Goal: Transaction & Acquisition: Purchase product/service

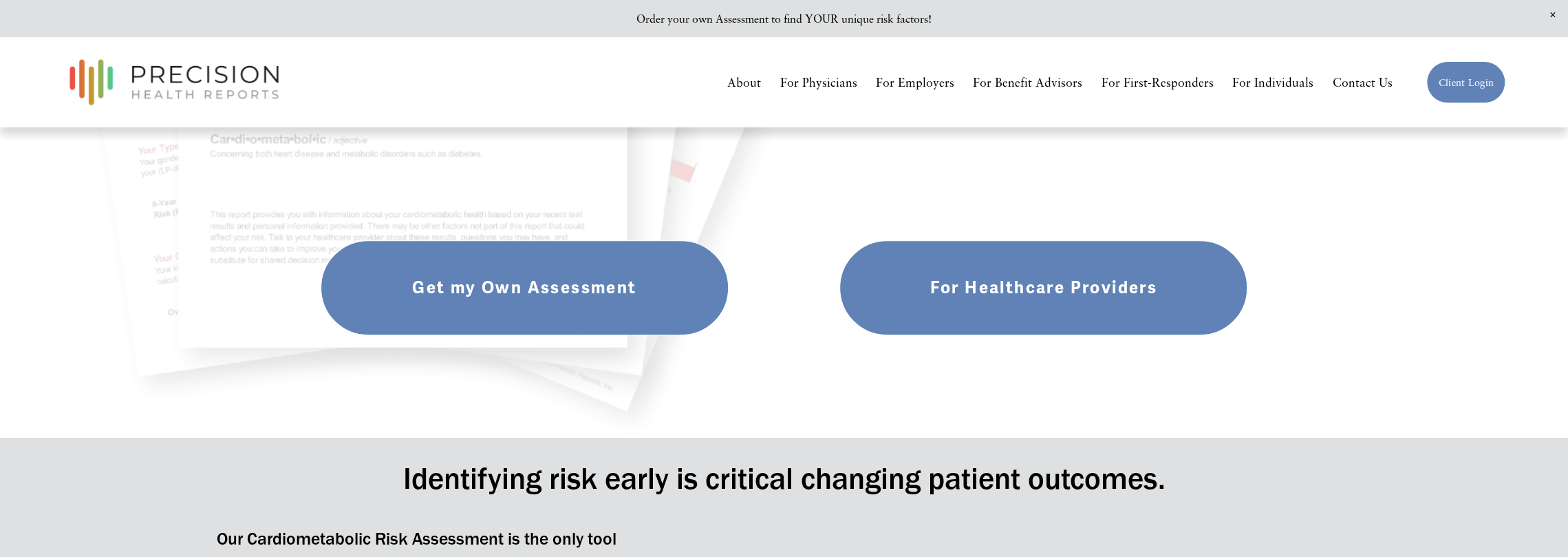
click at [1271, 80] on link "For Individuals" at bounding box center [1273, 82] width 81 height 24
click at [538, 273] on link "Get my Own Assessment" at bounding box center [524, 288] width 408 height 95
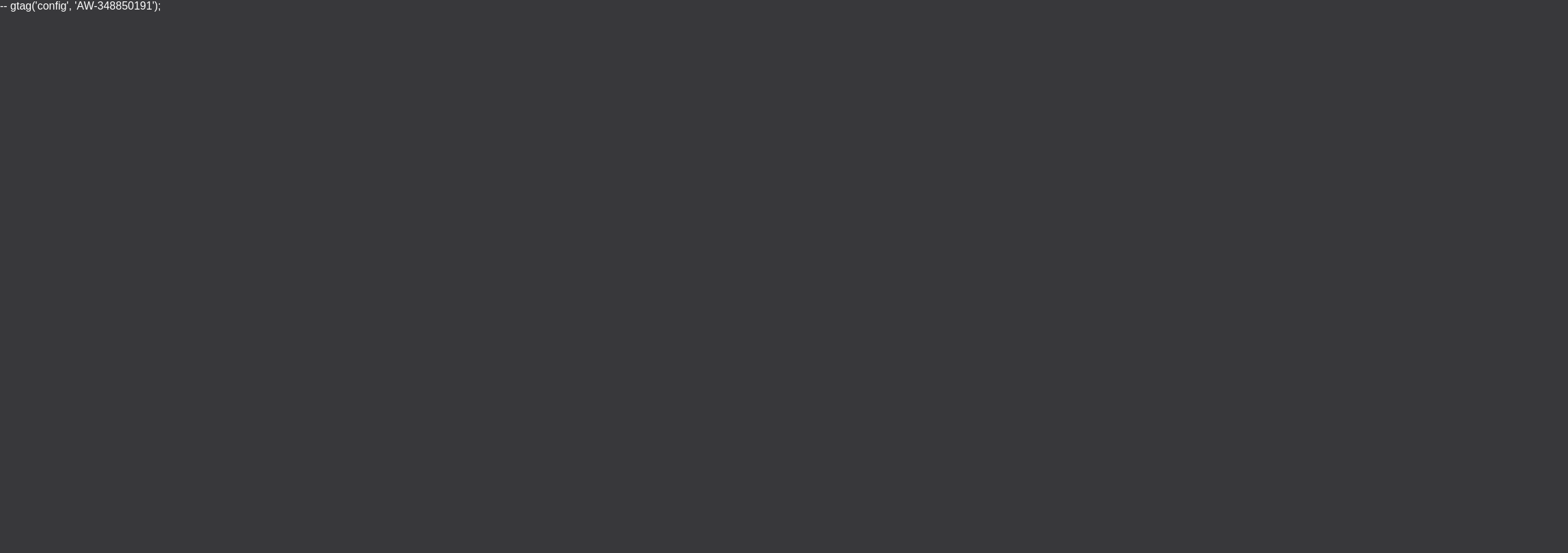
click at [535, 12] on html "-- gtag('config', 'AW-348850191');" at bounding box center [784, 6] width 1568 height 12
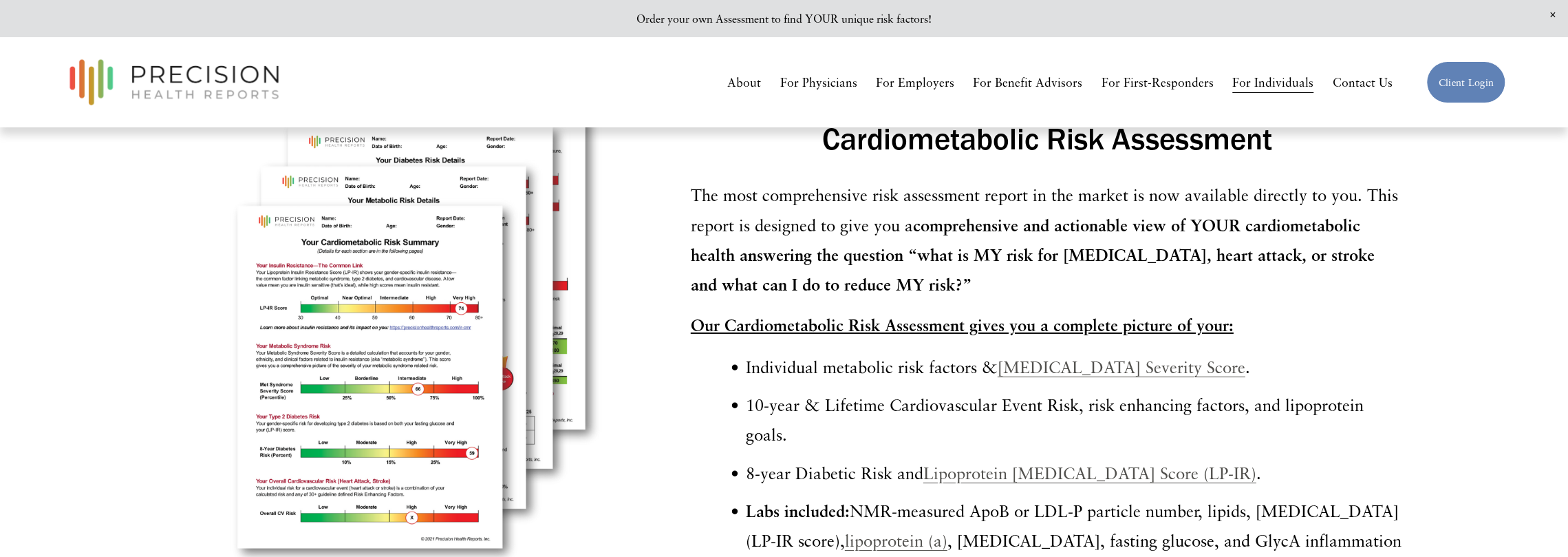
scroll to position [3925, 0]
